Goal: Use online tool/utility: Use online tool/utility

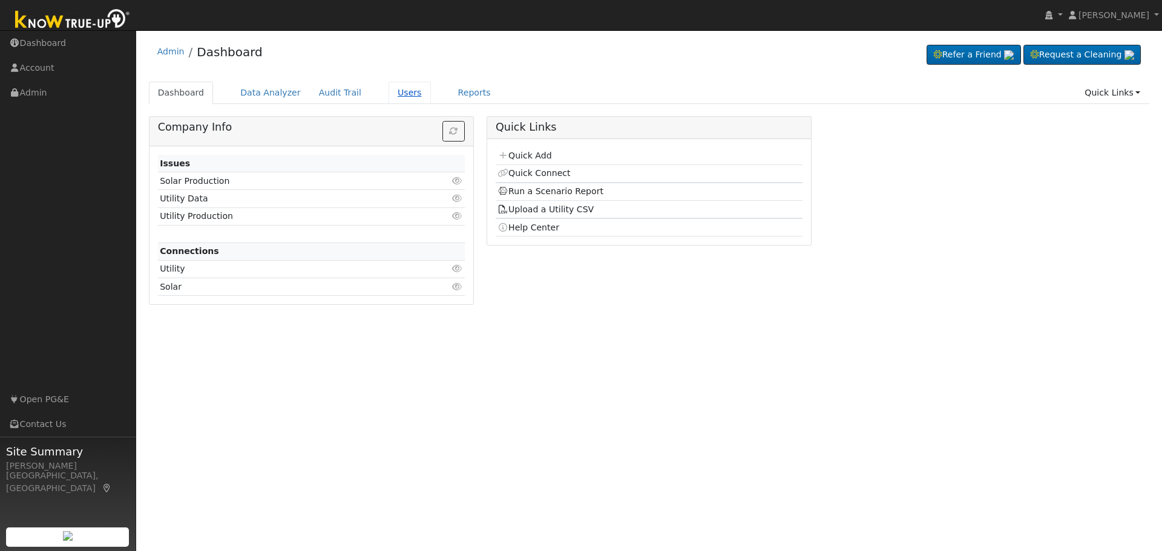
click at [391, 91] on link "Users" at bounding box center [409, 93] width 42 height 22
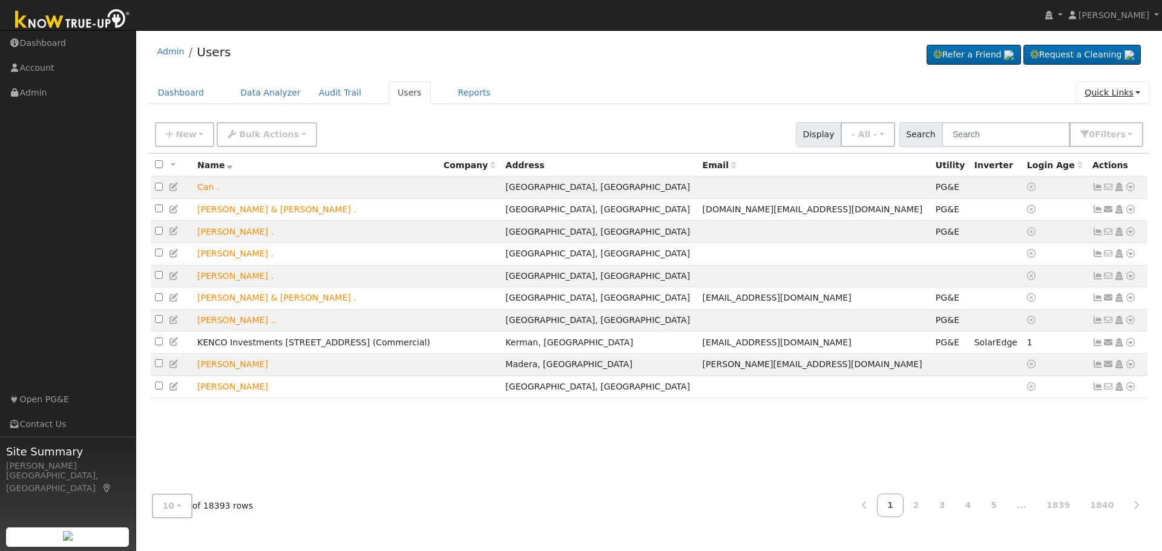
click at [1124, 92] on link "Quick Links" at bounding box center [1112, 93] width 74 height 22
click at [1088, 118] on link "Quick Add" at bounding box center [1087, 118] width 123 height 17
click at [1015, 133] on input "text" at bounding box center [1006, 134] width 128 height 25
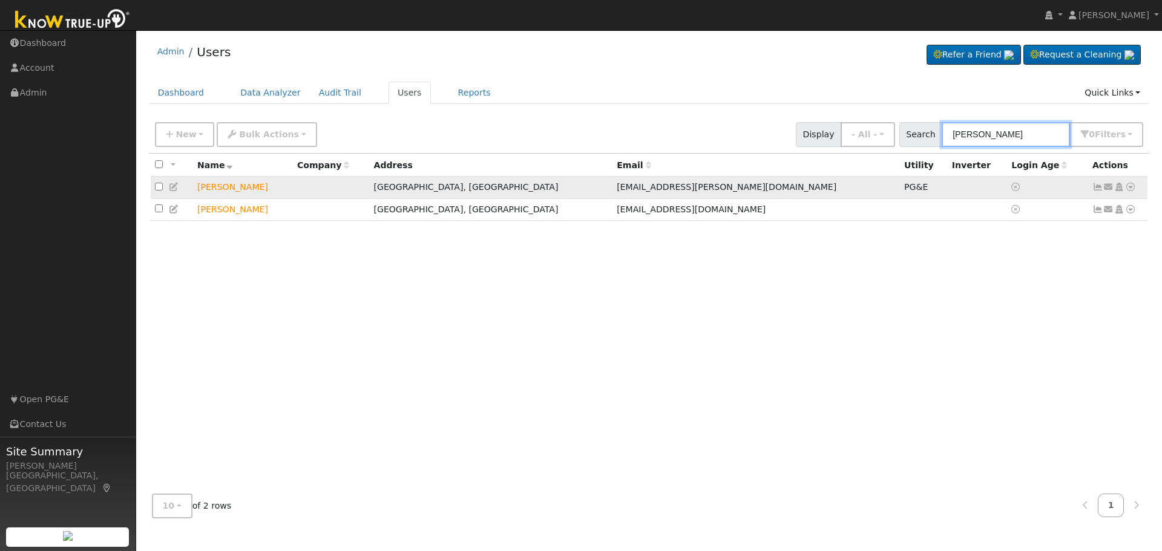
type input "hebert"
click at [1133, 189] on icon at bounding box center [1130, 187] width 11 height 8
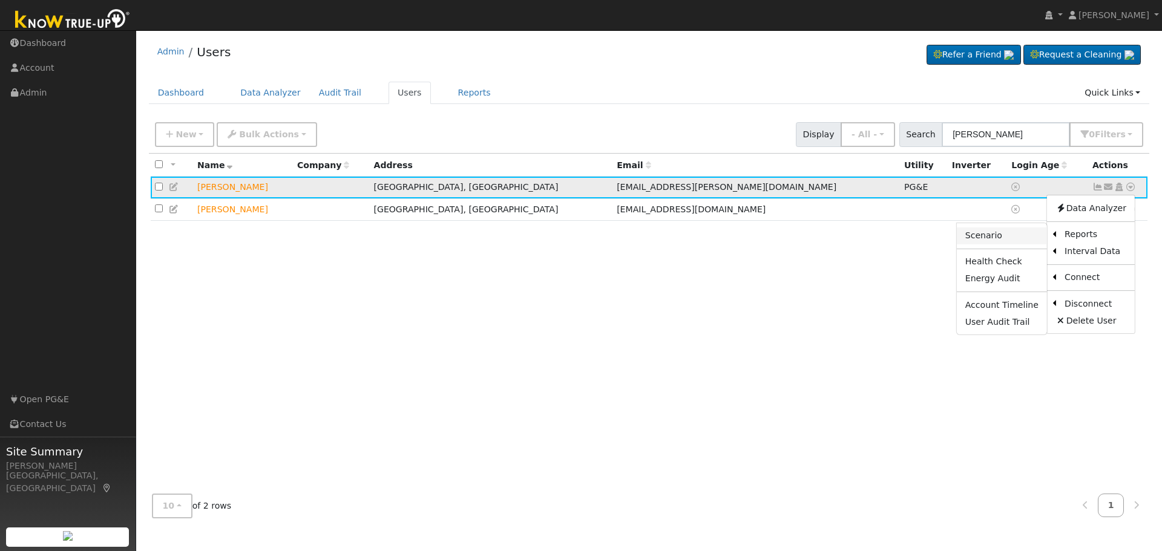
click at [998, 237] on link "Scenario" at bounding box center [1002, 236] width 90 height 17
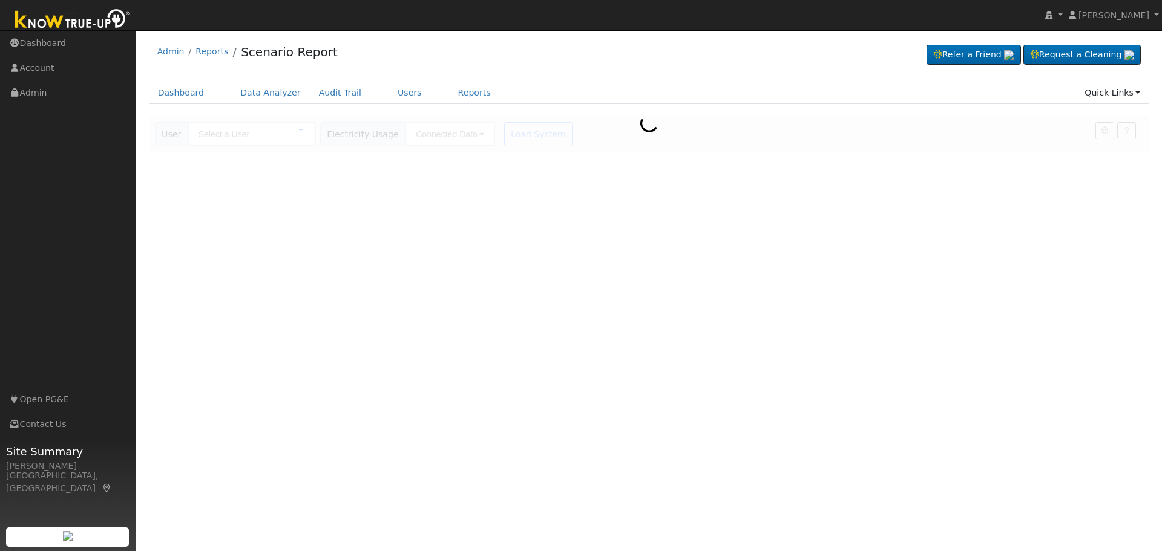
type input "[PERSON_NAME]"
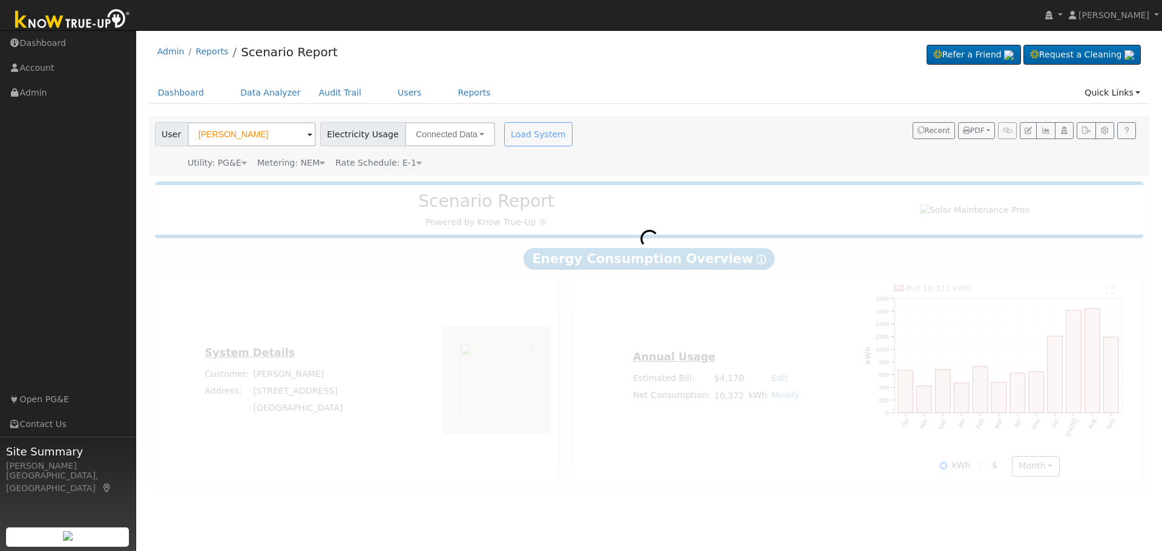
click at [511, 137] on div "Load System" at bounding box center [540, 134] width 76 height 24
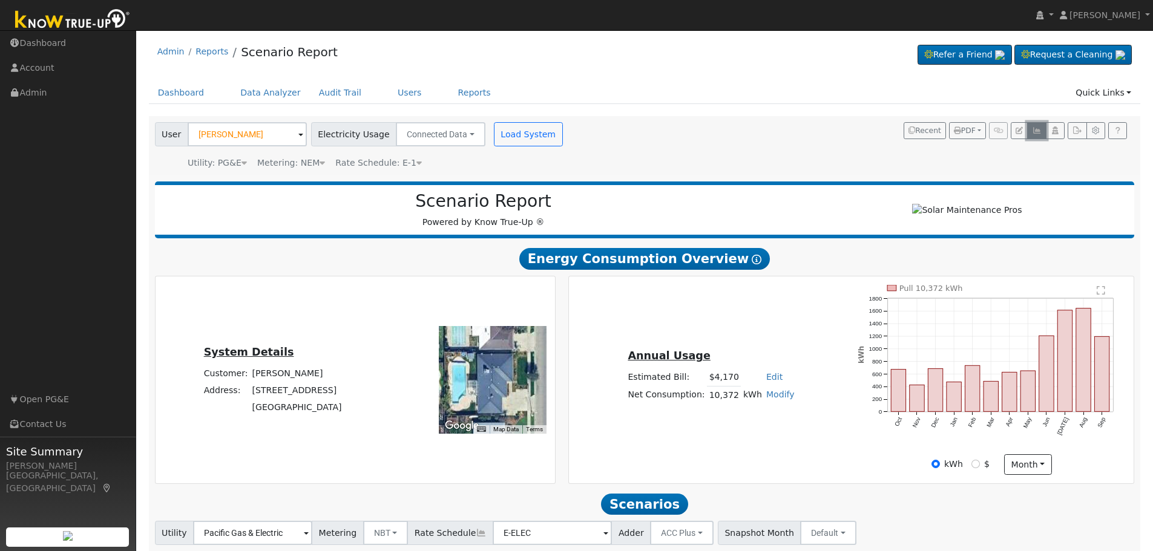
click at [1035, 132] on icon "button" at bounding box center [1036, 130] width 9 height 7
click at [1037, 132] on icon "button" at bounding box center [1036, 130] width 9 height 7
click at [468, 133] on button "Connected Data" at bounding box center [441, 134] width 90 height 24
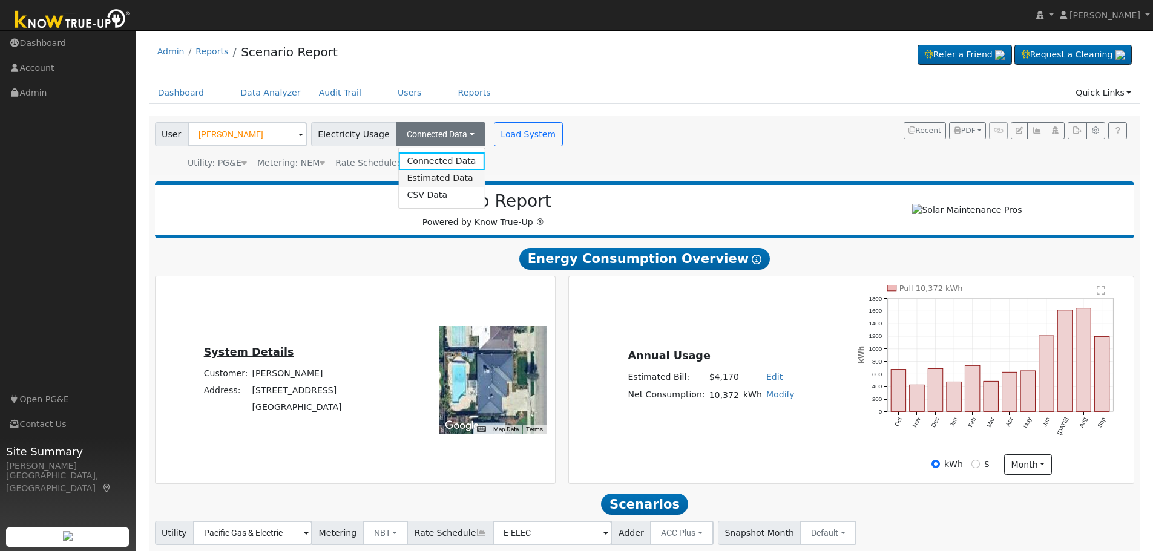
click at [437, 180] on link "Estimated Data" at bounding box center [441, 178] width 86 height 17
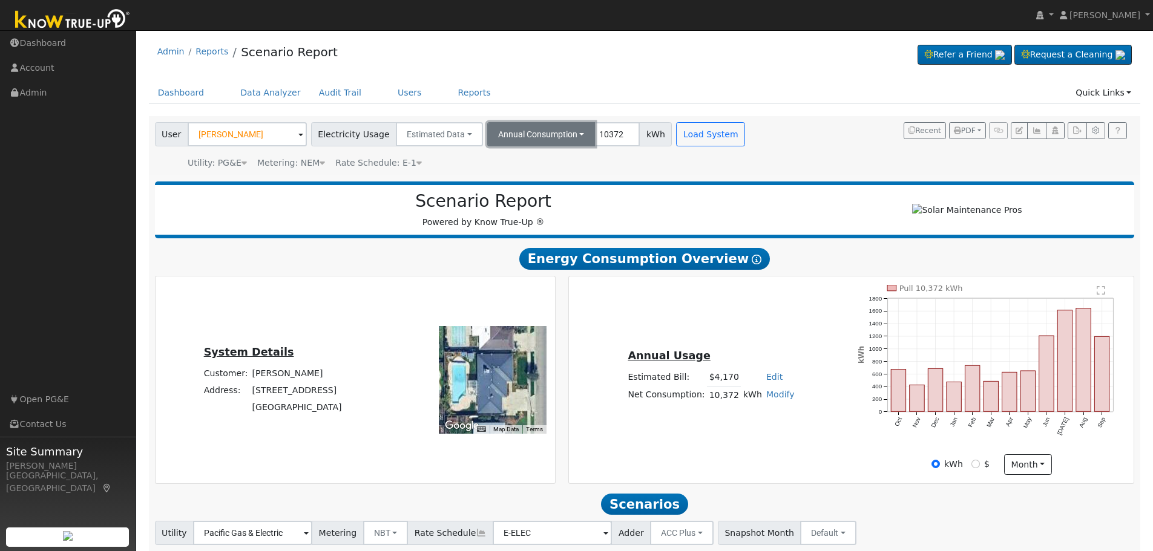
click at [575, 139] on button "Annual Consumption" at bounding box center [541, 134] width 108 height 24
click at [615, 139] on input "10372" at bounding box center [616, 134] width 45 height 24
click at [613, 139] on input "10372" at bounding box center [616, 134] width 45 height 24
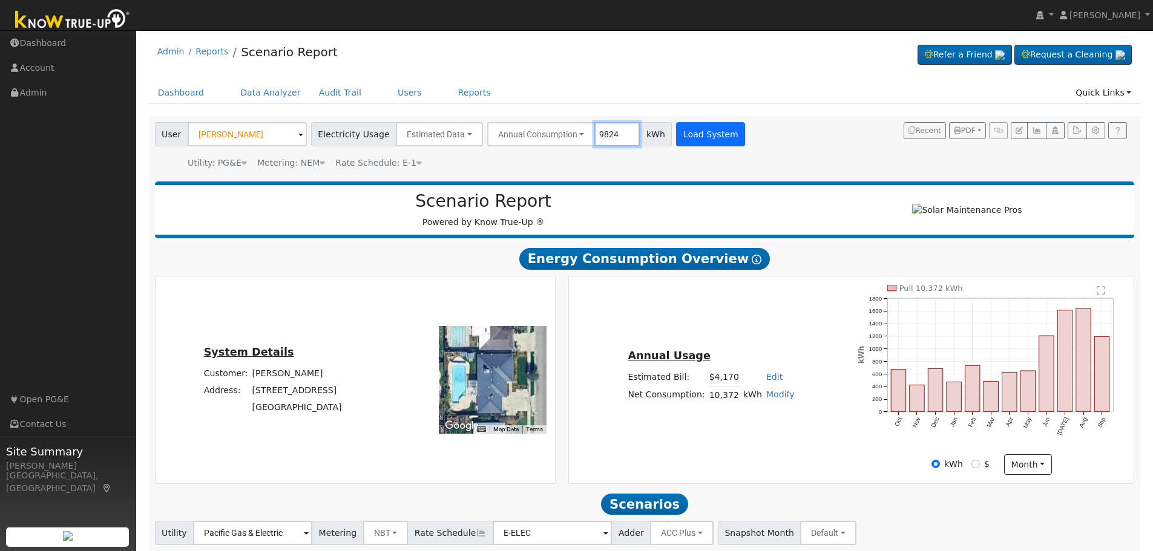
type input "9824"
click at [687, 136] on button "Load System" at bounding box center [710, 134] width 69 height 24
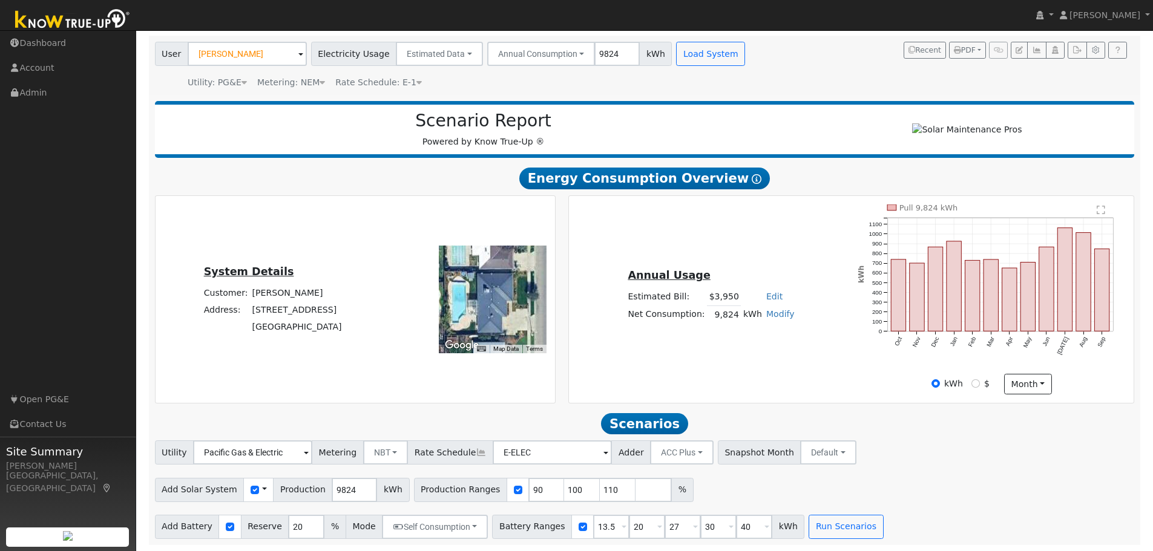
scroll to position [86, 0]
click at [569, 49] on button "Annual Consumption" at bounding box center [541, 54] width 108 height 24
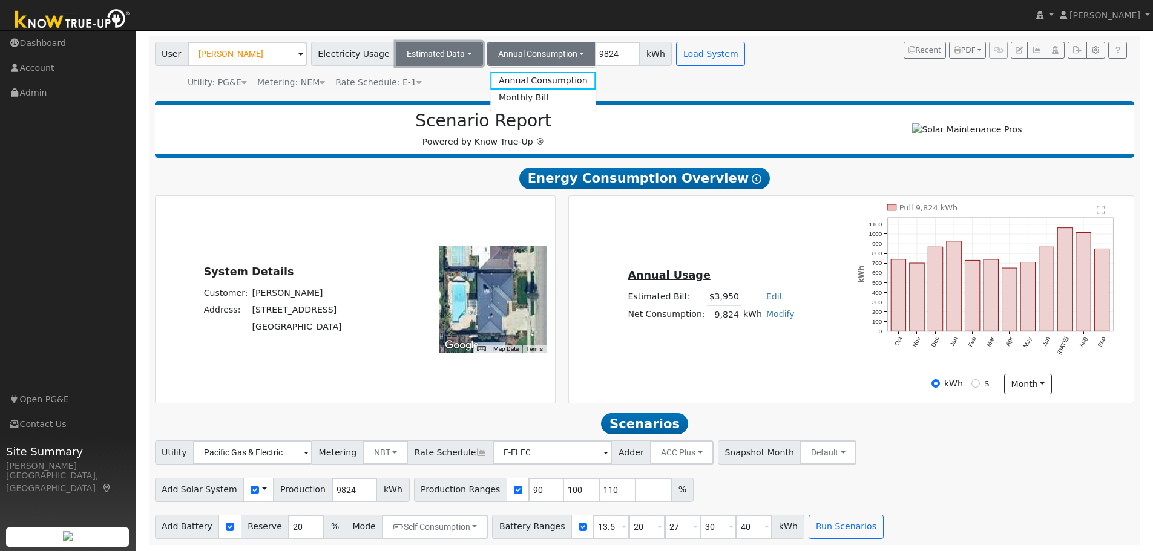
click at [467, 51] on button "Estimated Data" at bounding box center [439, 54] width 87 height 24
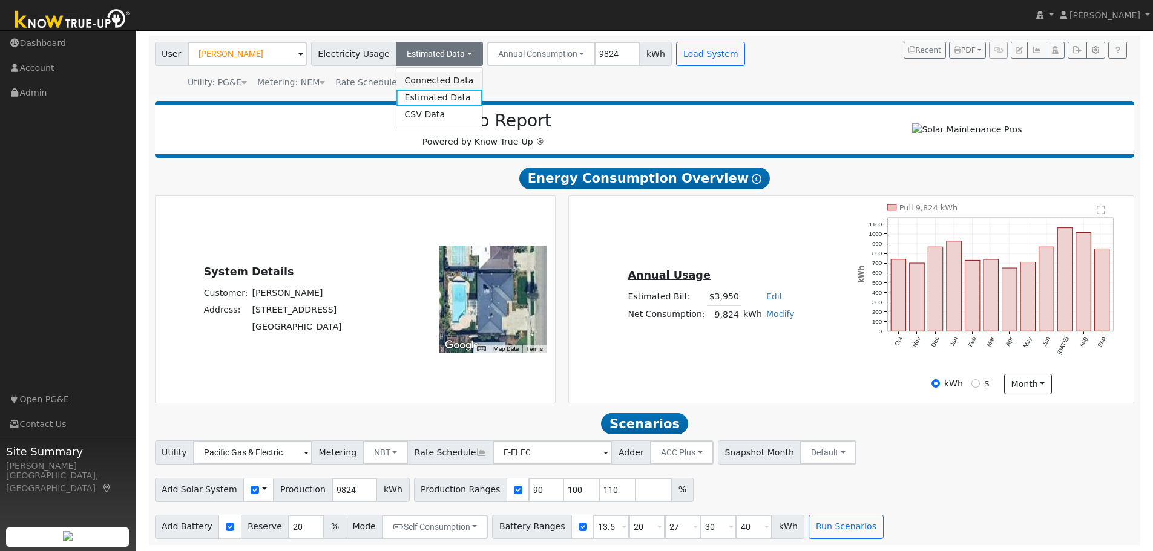
click at [453, 77] on link "Connected Data" at bounding box center [439, 80] width 86 height 17
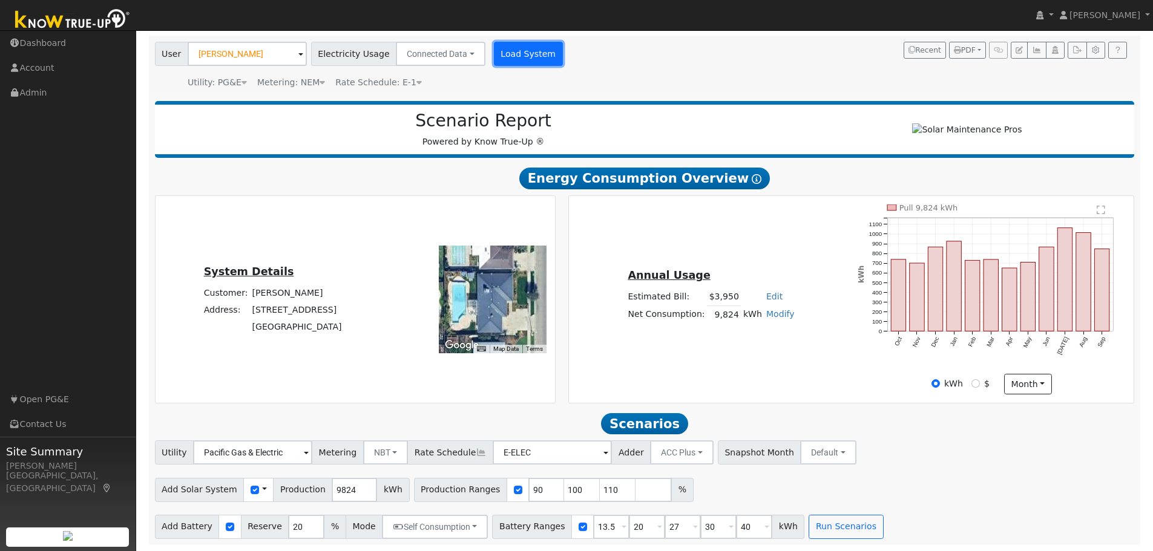
click at [534, 48] on button "Load System" at bounding box center [528, 54] width 69 height 24
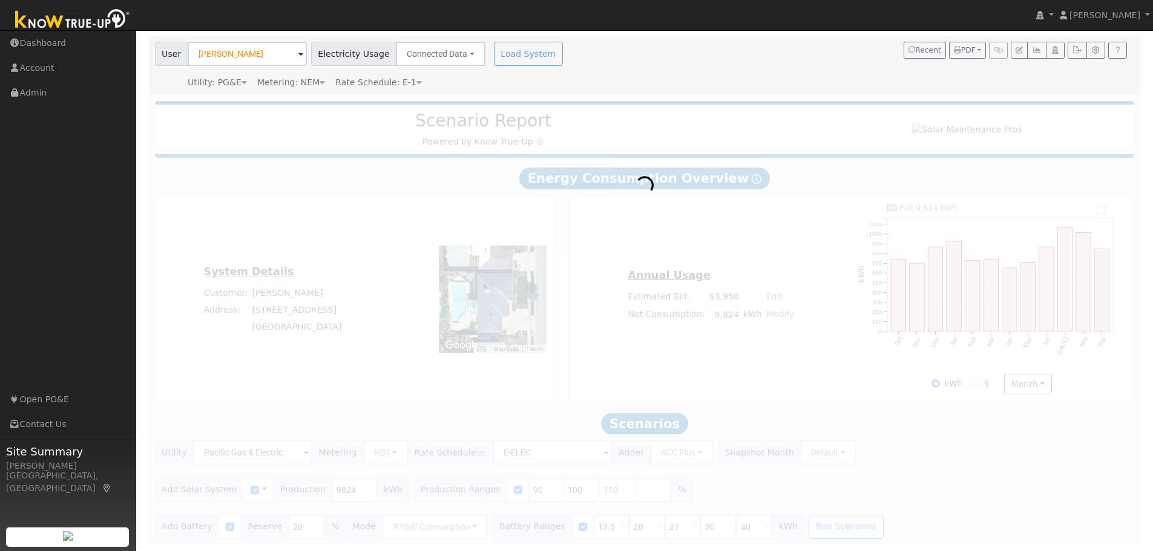
scroll to position [0, 0]
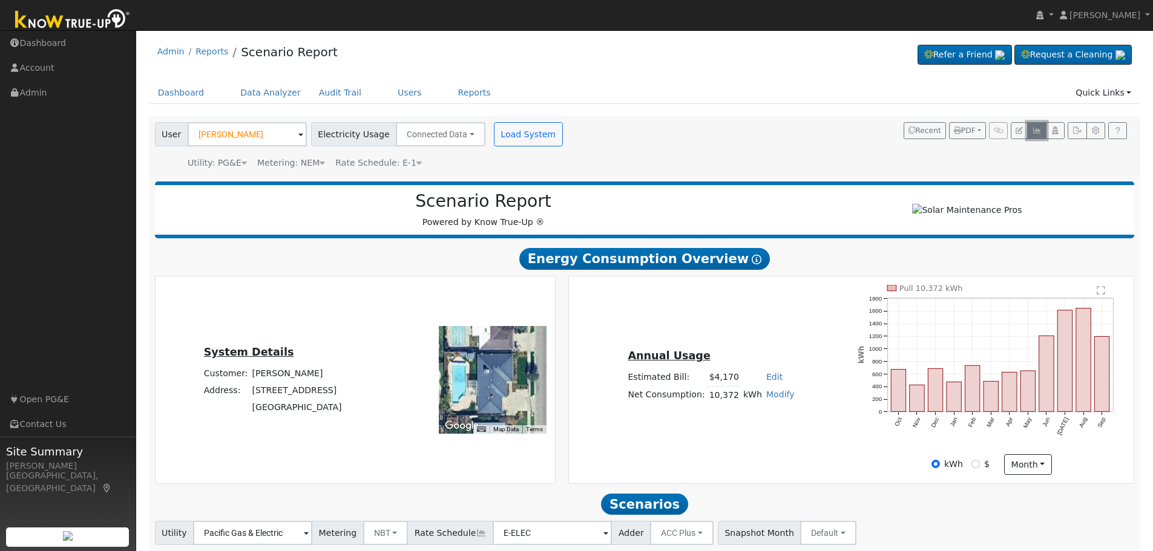
click at [1032, 131] on icon "button" at bounding box center [1036, 130] width 9 height 7
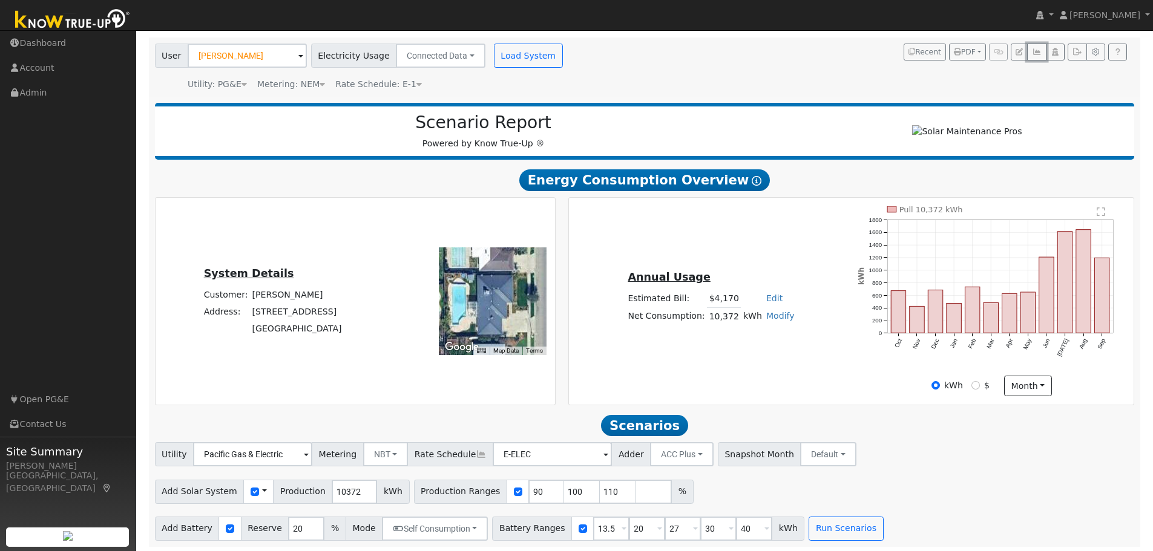
scroll to position [86, 0]
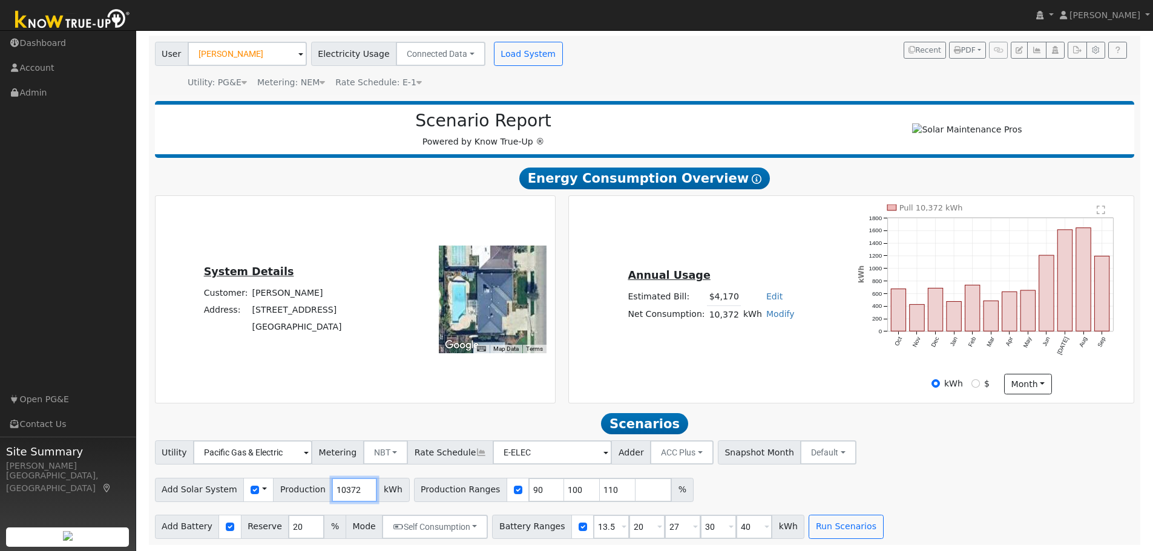
click at [333, 495] on input "10372" at bounding box center [354, 490] width 45 height 24
type input "12000"
click at [514, 488] on input "checkbox" at bounding box center [518, 490] width 8 height 8
checkbox input "false"
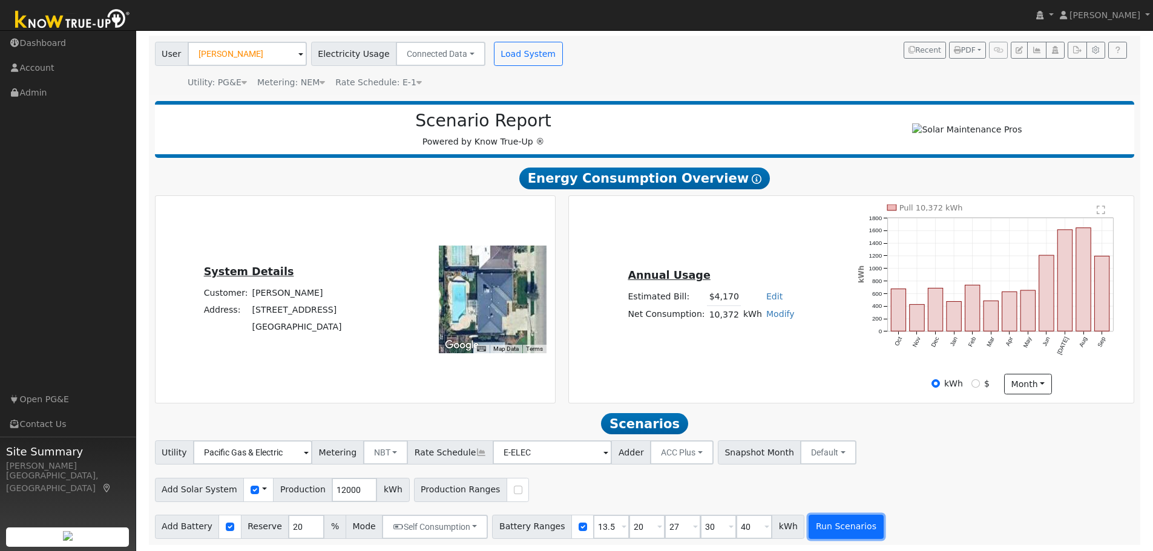
click at [814, 532] on button "Run Scenarios" at bounding box center [845, 527] width 74 height 24
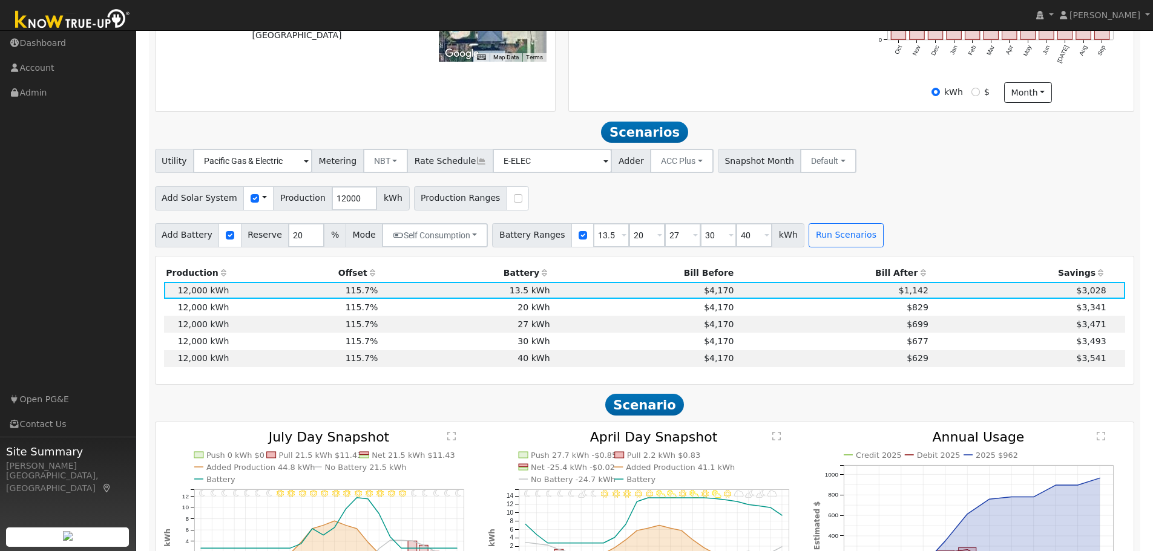
scroll to position [462, 0]
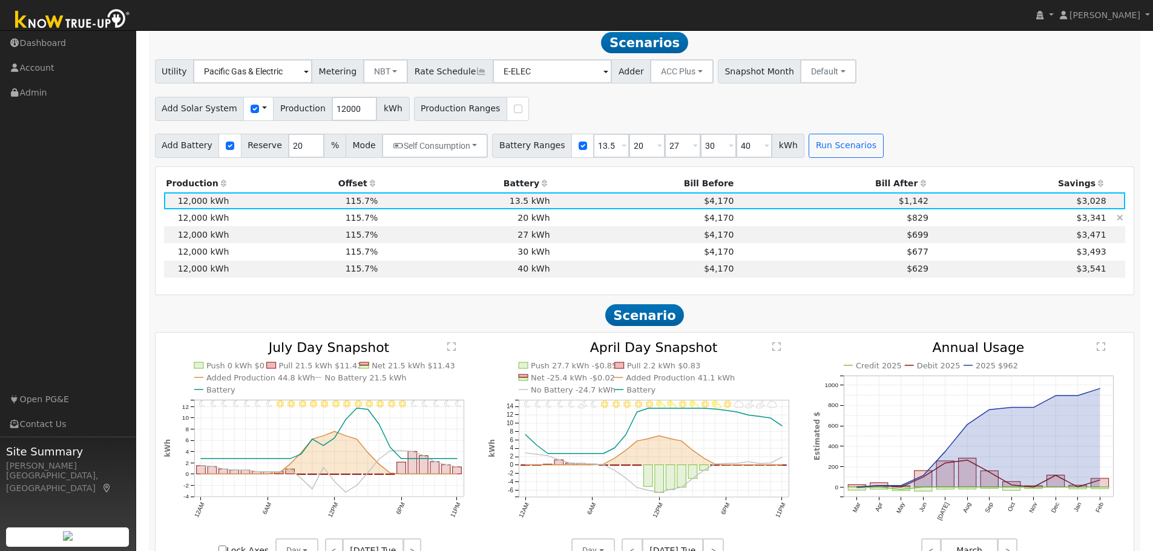
click at [913, 222] on span "$829" at bounding box center [917, 218] width 22 height 10
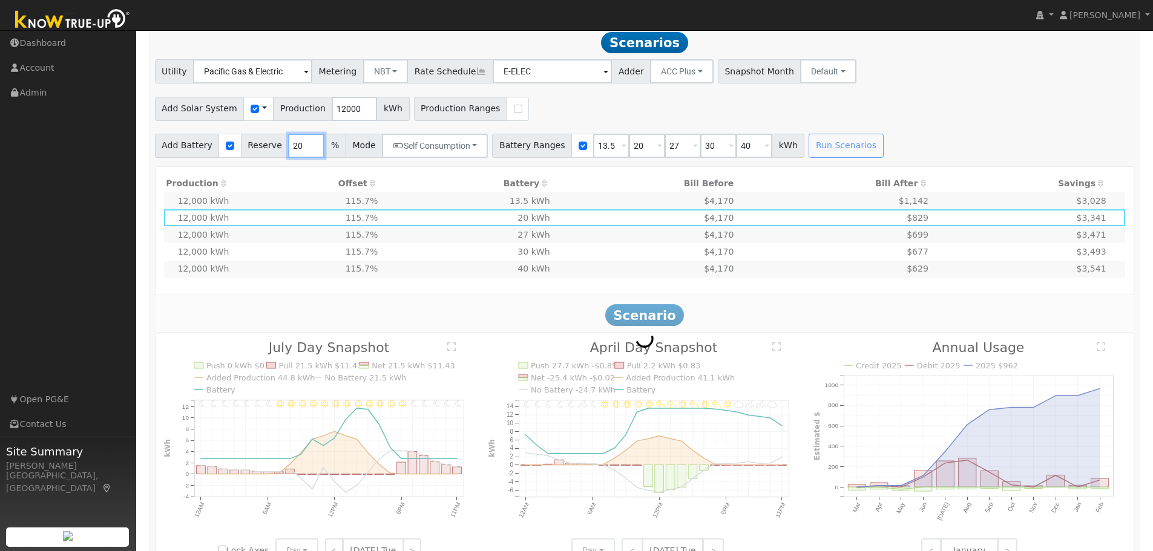
click at [288, 151] on input "20" at bounding box center [306, 146] width 36 height 24
type input "10"
click at [817, 149] on div "Run Scenarios" at bounding box center [848, 146] width 82 height 24
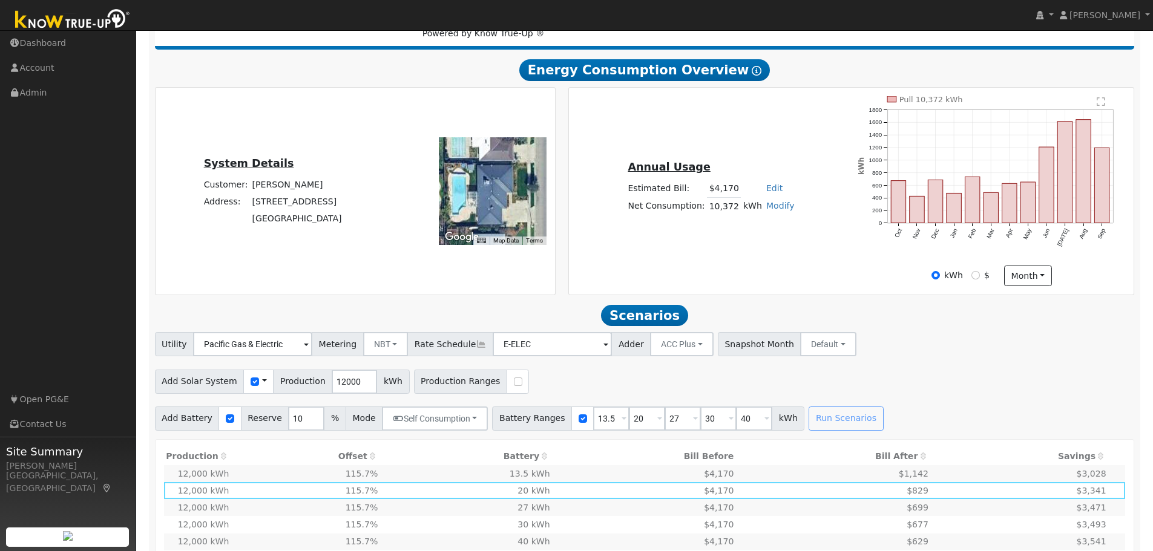
scroll to position [0, 0]
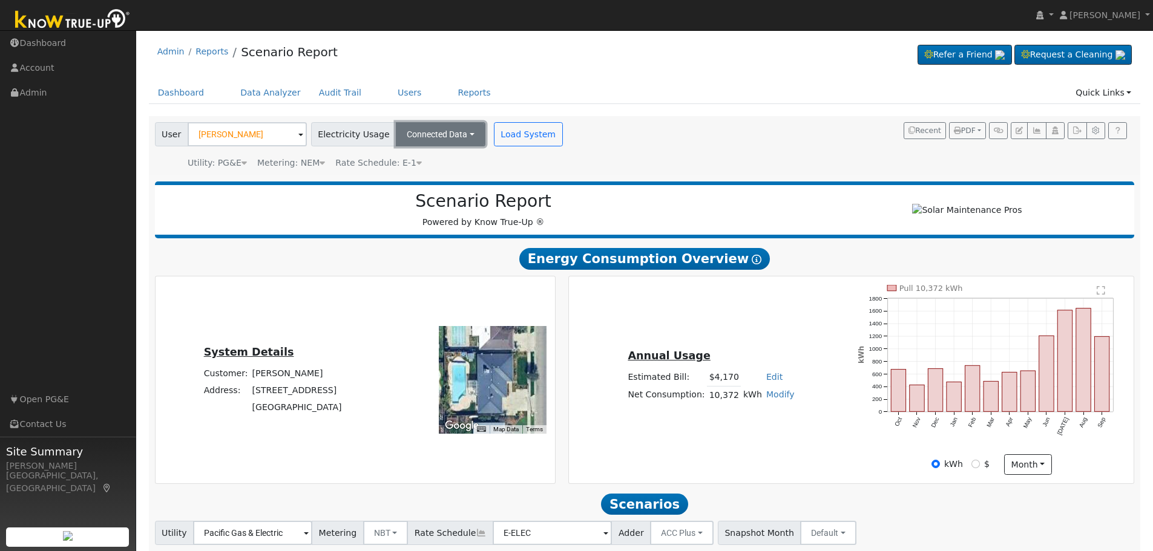
click at [461, 134] on button "Connected Data" at bounding box center [441, 134] width 90 height 24
click at [441, 182] on link "Estimated Data" at bounding box center [441, 178] width 86 height 17
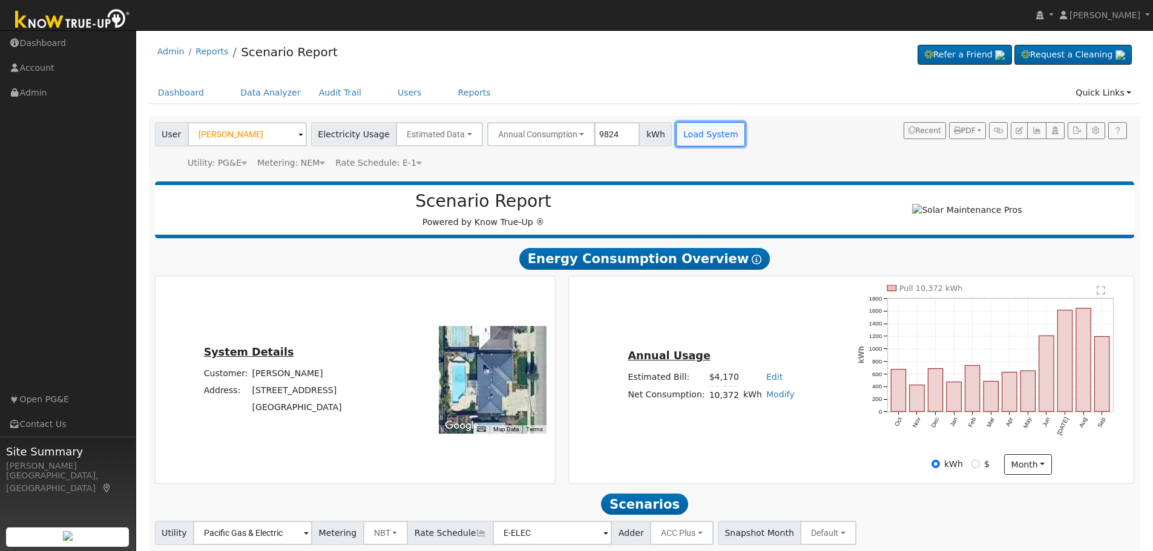
click at [703, 137] on button "Load System" at bounding box center [710, 134] width 69 height 24
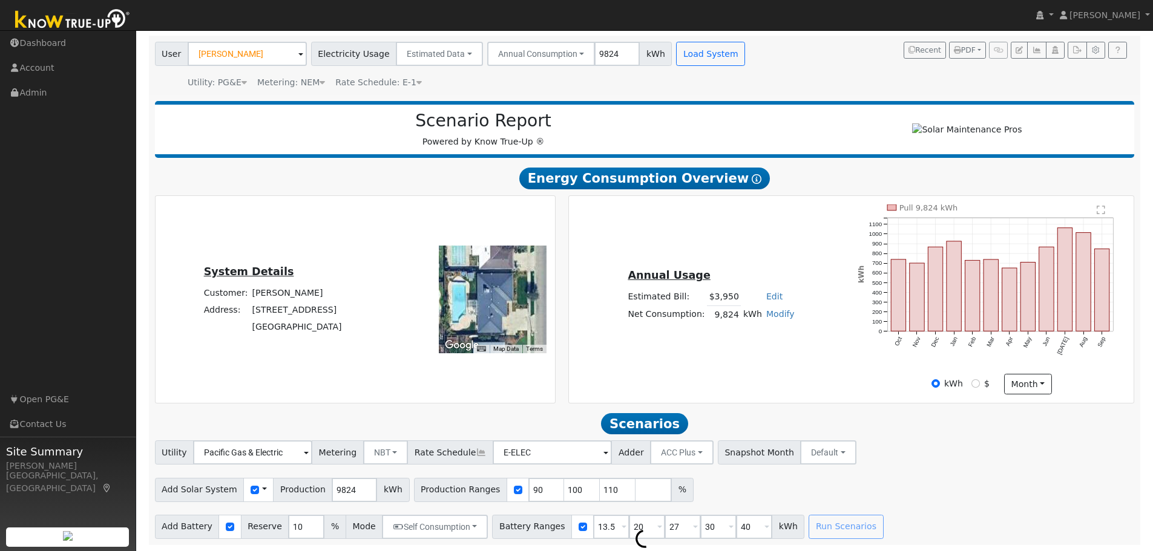
scroll to position [86, 0]
click at [332, 490] on input "9824" at bounding box center [354, 490] width 45 height 24
type input "12000"
click at [514, 488] on input "checkbox" at bounding box center [518, 490] width 8 height 8
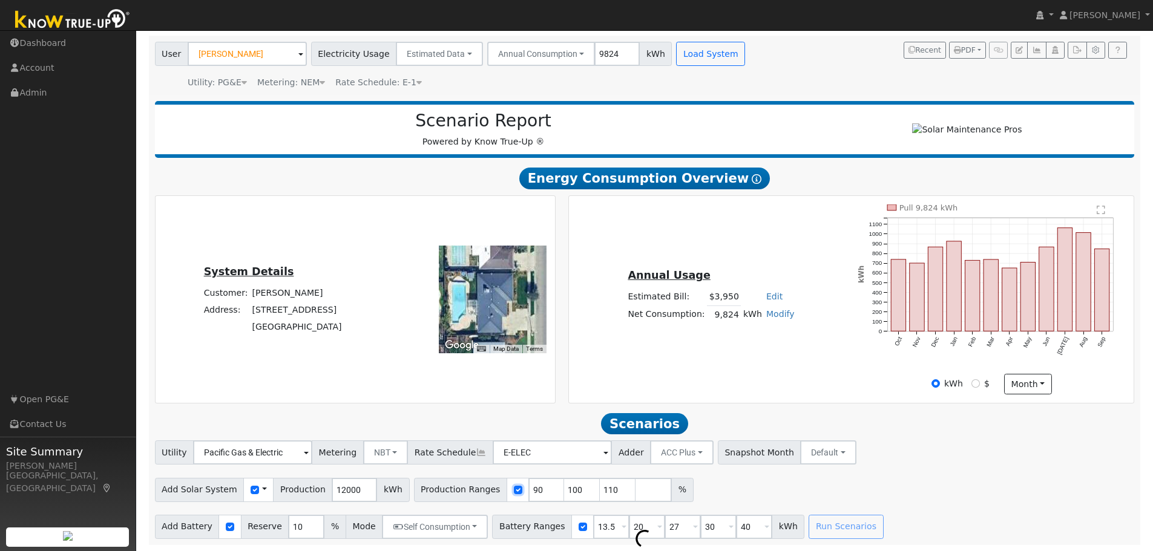
checkbox input "false"
click at [822, 530] on div "Run Scenarios" at bounding box center [848, 527] width 82 height 24
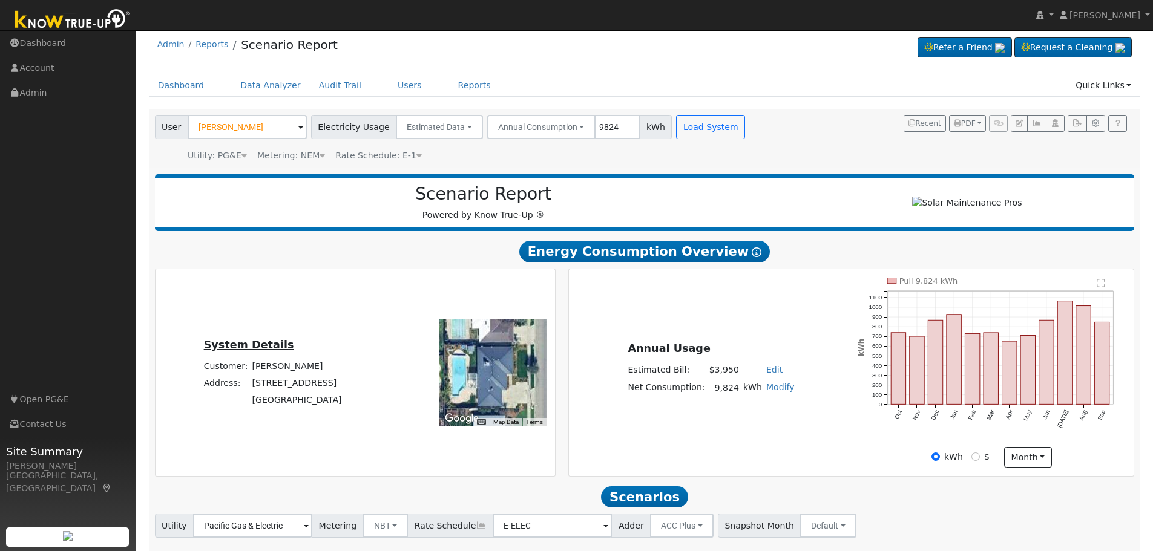
scroll to position [0, 0]
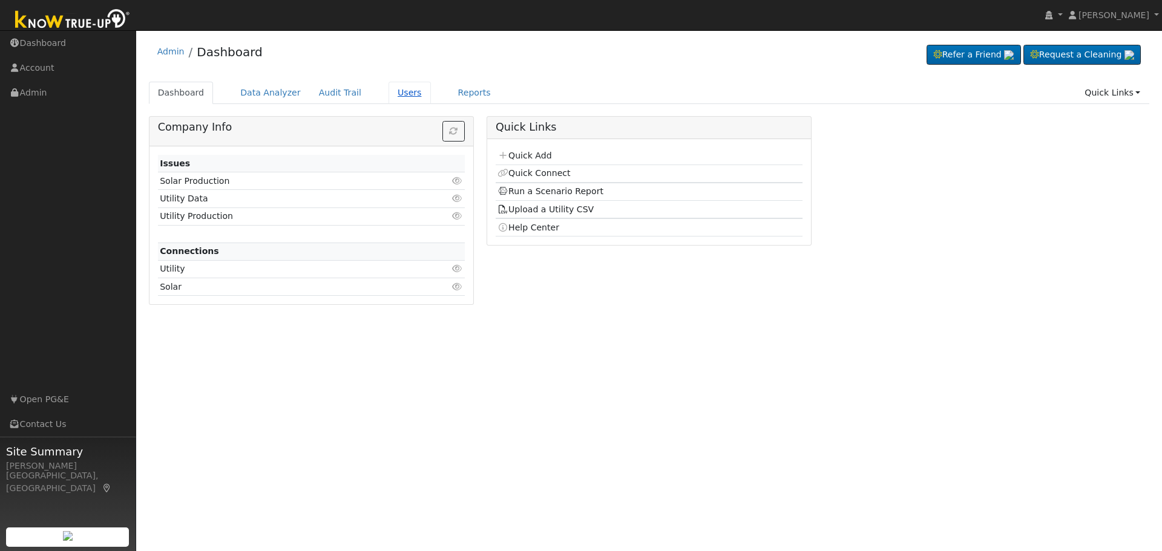
click at [388, 96] on link "Users" at bounding box center [409, 93] width 42 height 22
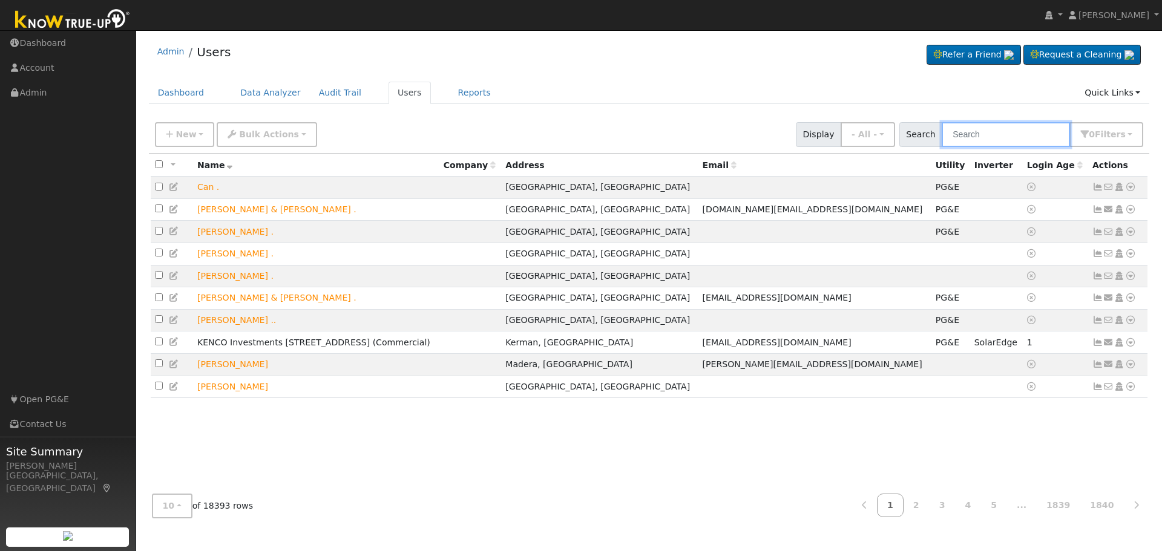
click at [986, 137] on input "text" at bounding box center [1006, 134] width 128 height 25
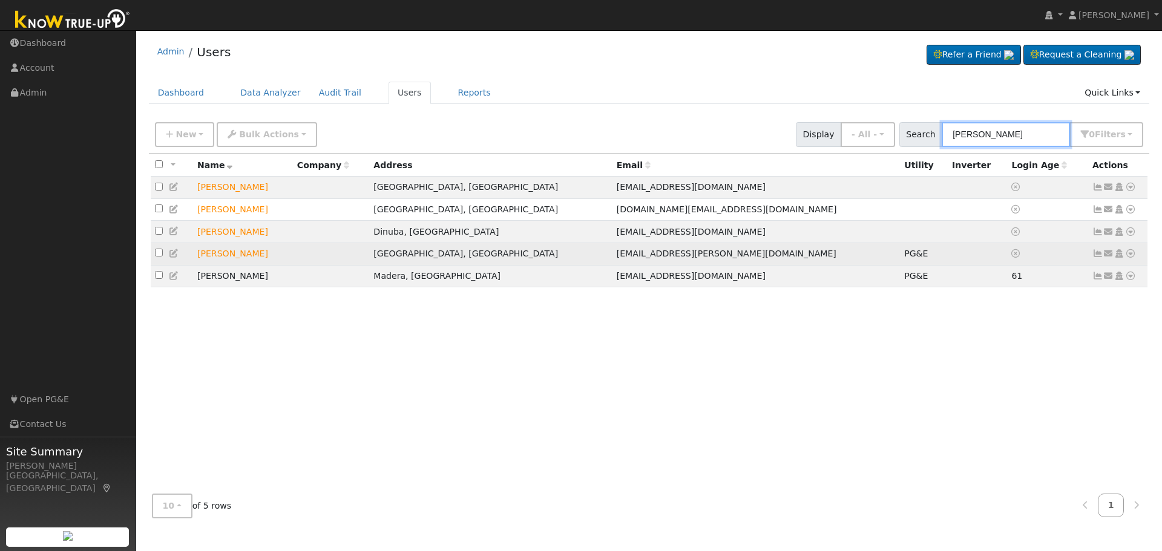
type input "[PERSON_NAME]"
click at [1095, 258] on icon at bounding box center [1097, 253] width 11 height 8
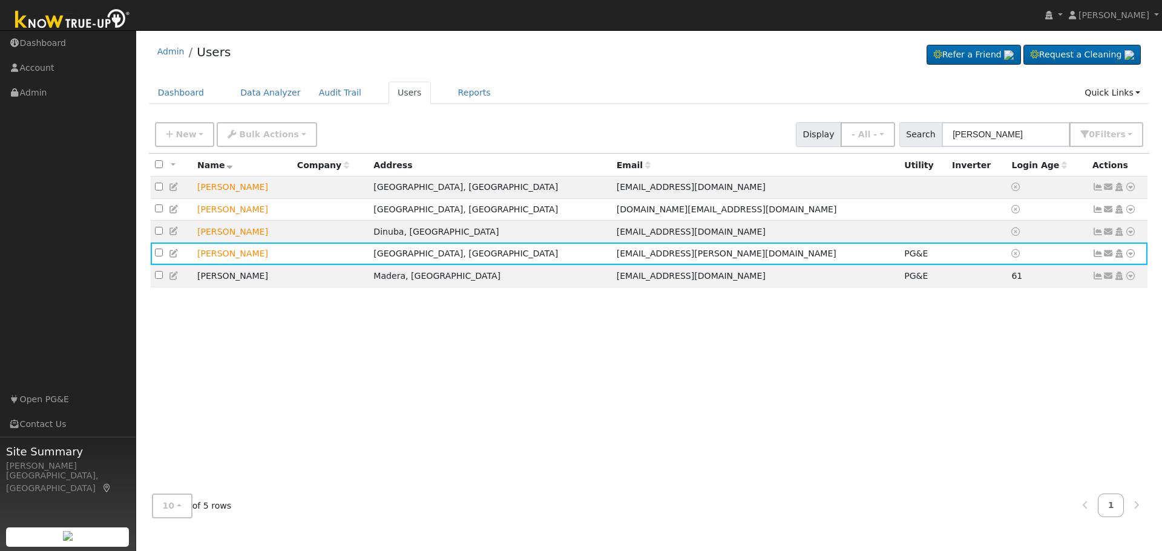
click at [1119, 258] on icon at bounding box center [1118, 253] width 11 height 8
